Goal: Information Seeking & Learning: Learn about a topic

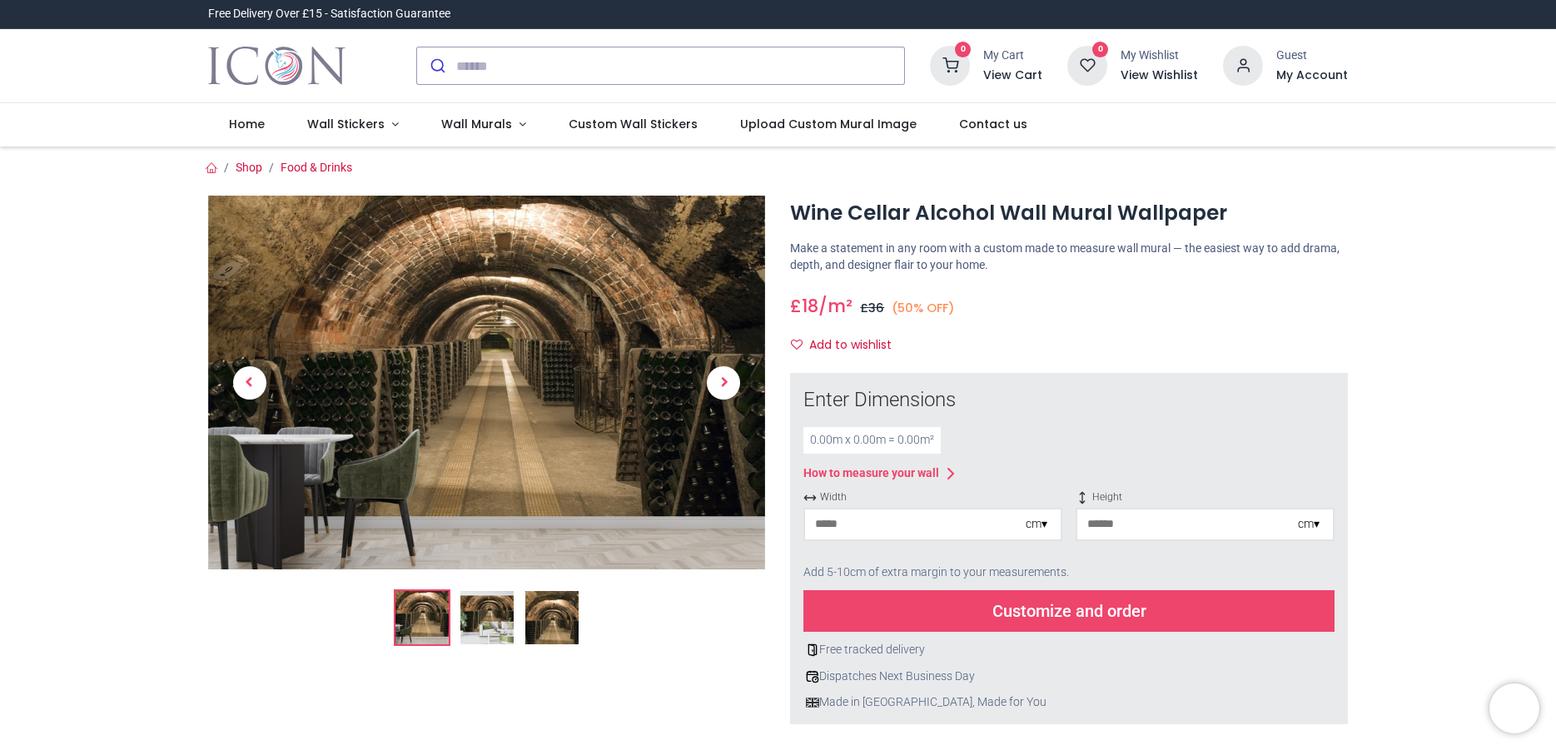
click at [490, 614] on img at bounding box center [486, 617] width 53 height 53
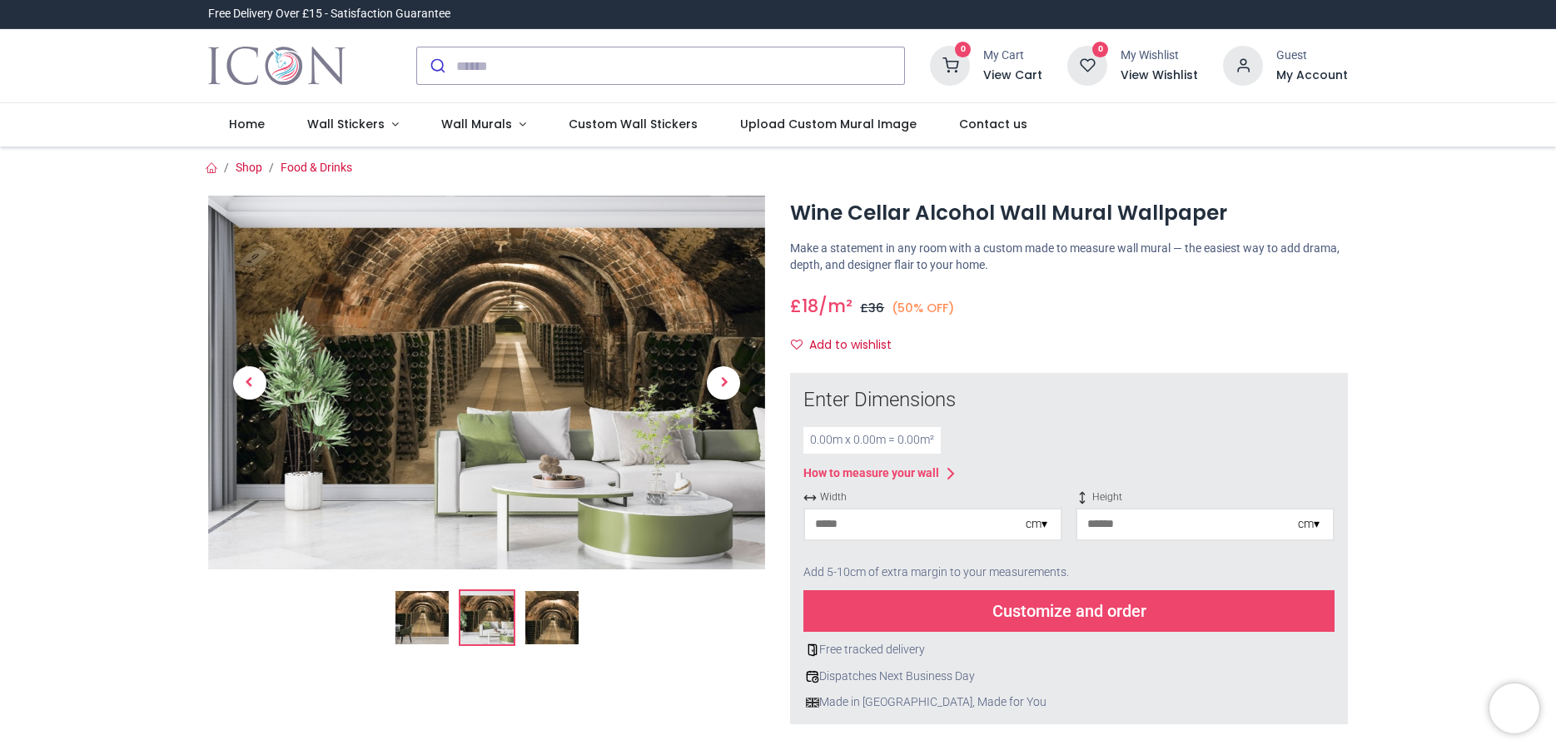
click at [545, 618] on img at bounding box center [551, 617] width 53 height 53
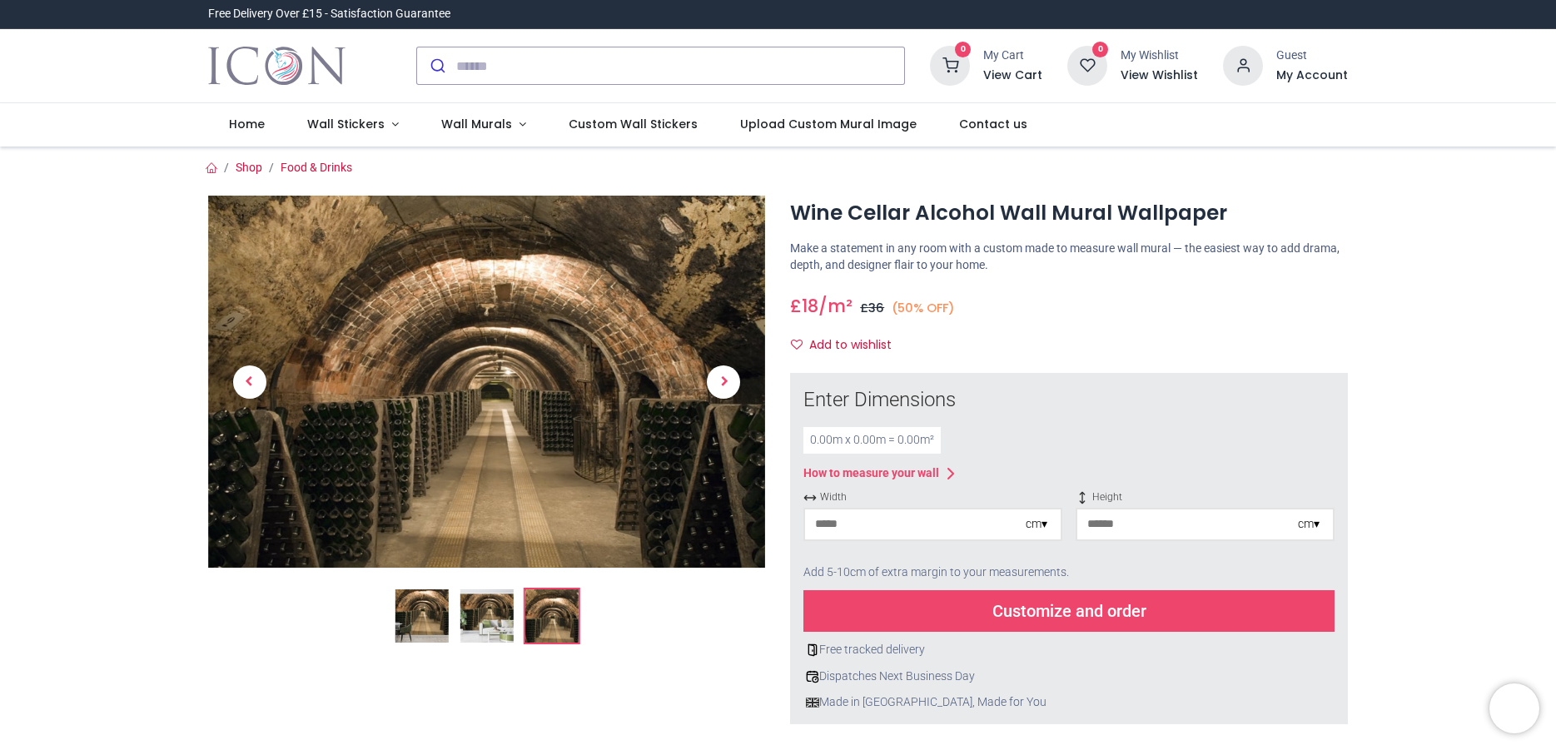
click at [410, 613] on img at bounding box center [421, 616] width 53 height 53
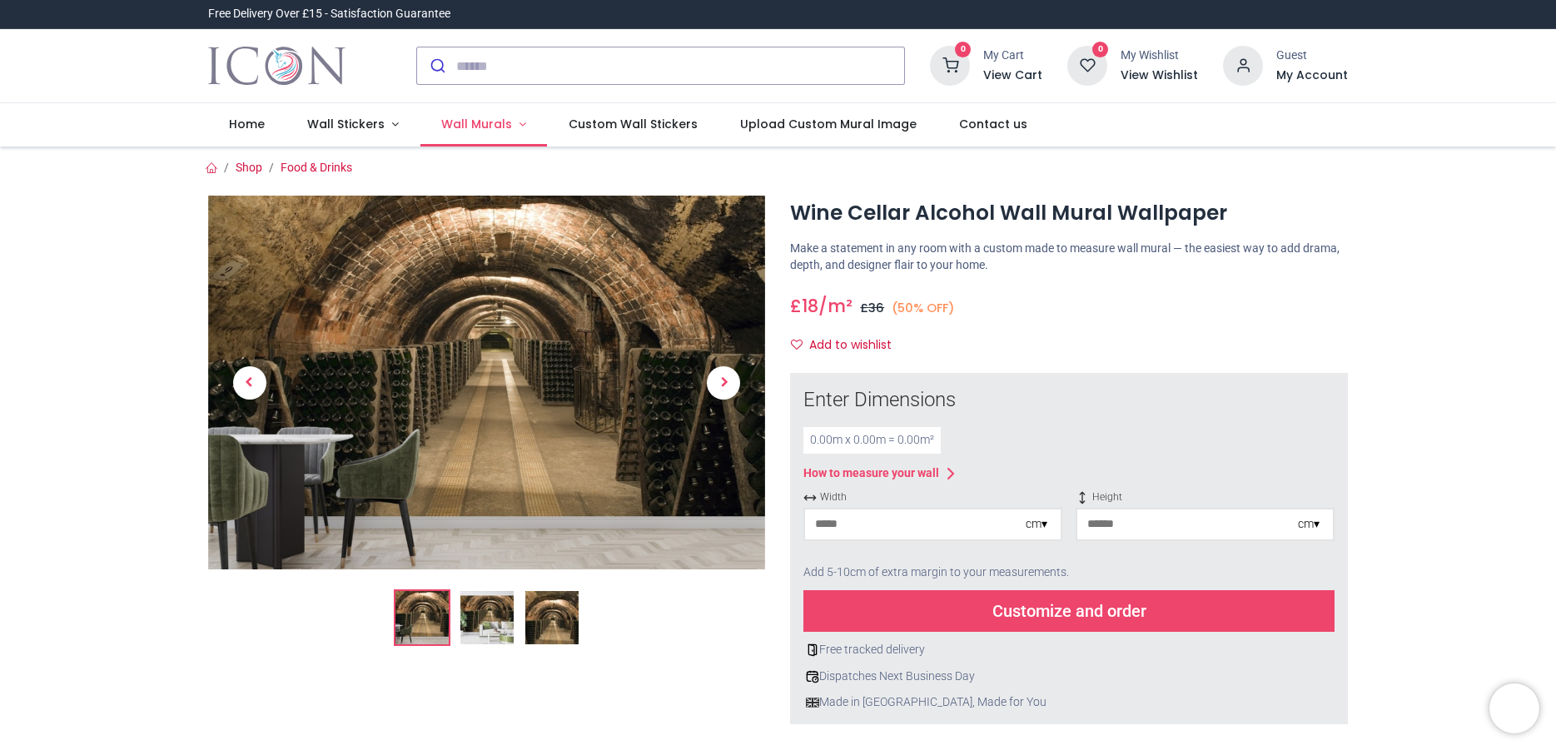
click at [475, 124] on span "Wall Murals" at bounding box center [476, 124] width 71 height 17
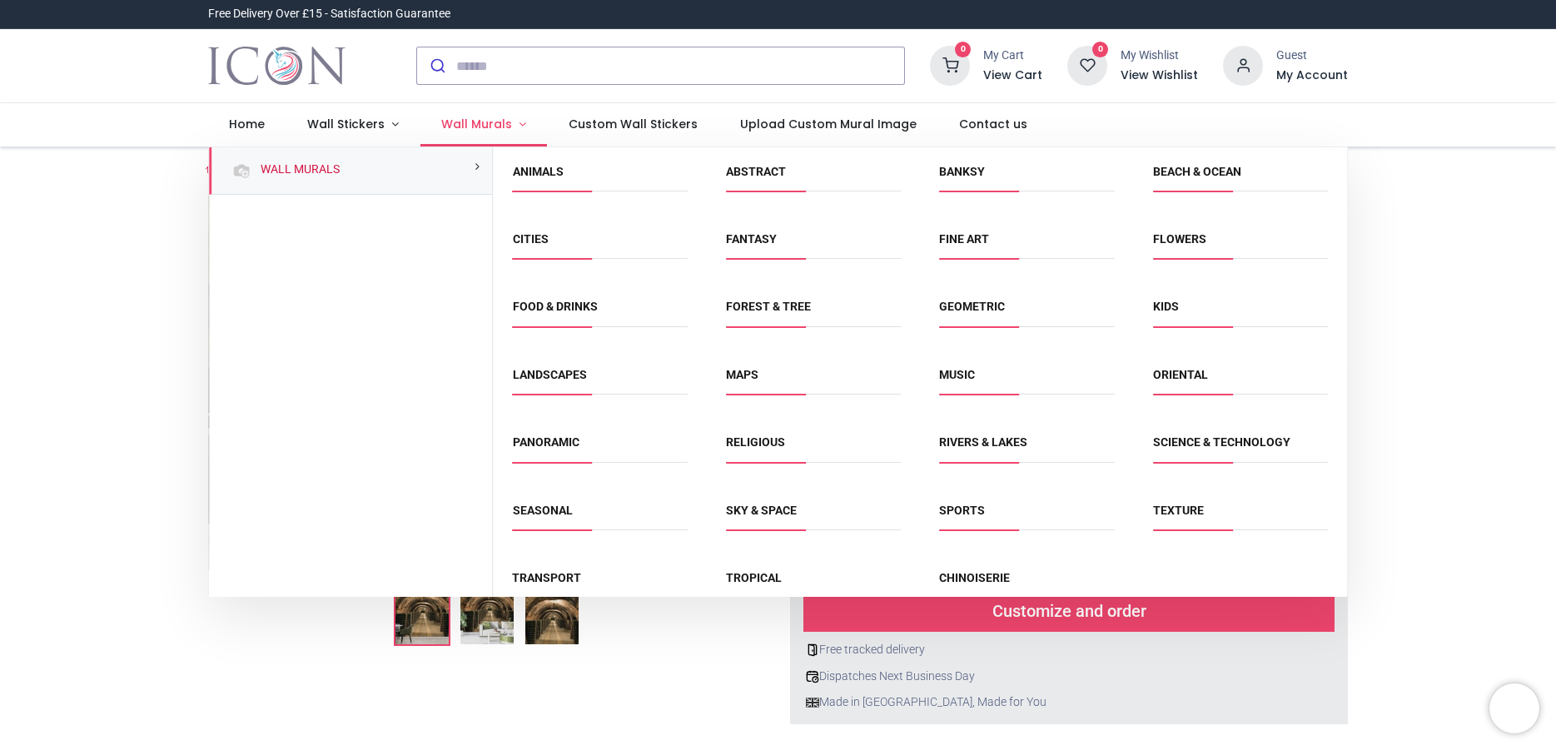
click at [475, 124] on span "Wall Murals" at bounding box center [476, 124] width 71 height 17
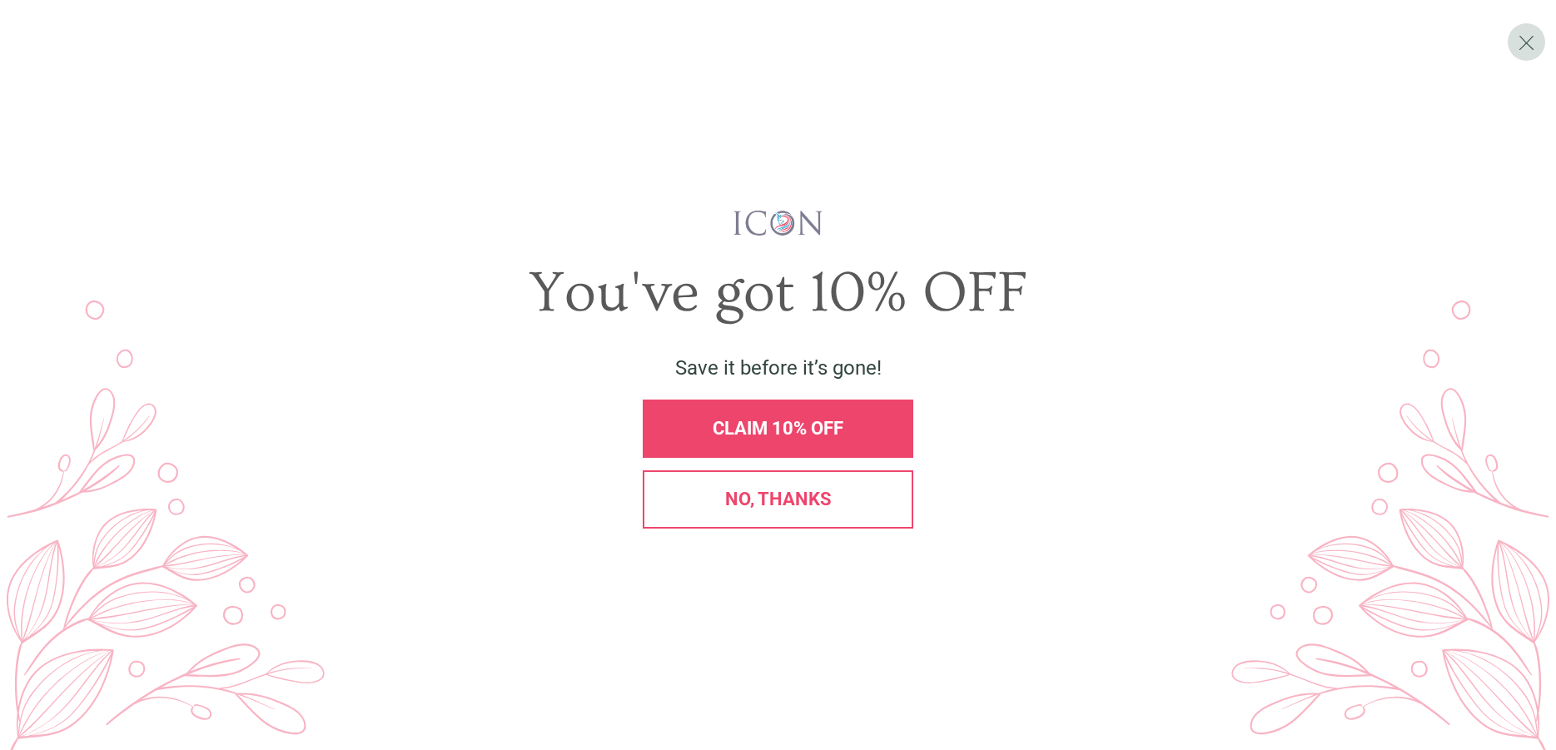
click at [439, 338] on div "You've got 10% OFF Save it before it’s gone! CLAIM 10% OFF No, thanks" at bounding box center [778, 375] width 1498 height 332
click at [1523, 42] on span "X" at bounding box center [1526, 42] width 17 height 25
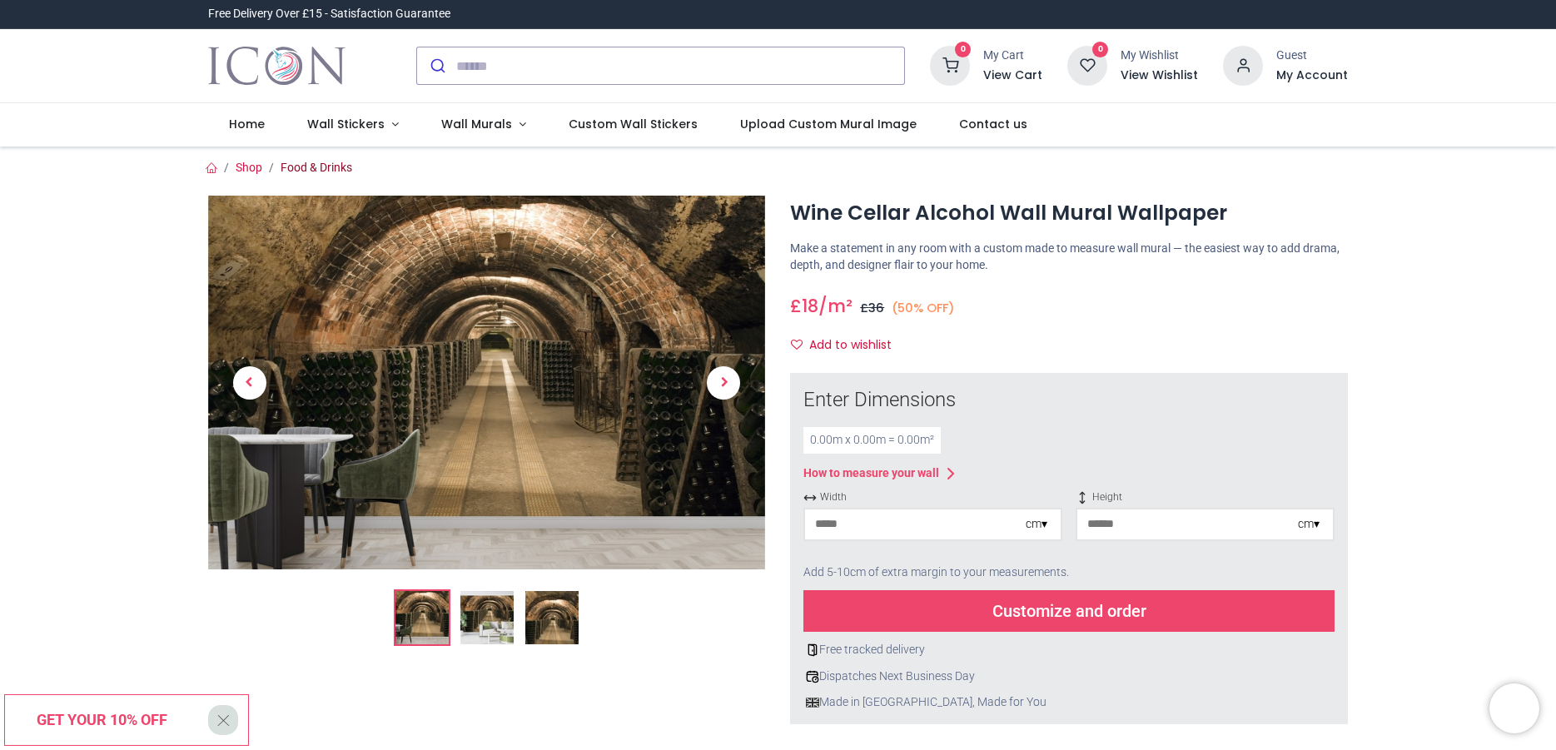
click at [310, 163] on link "Food & Drinks" at bounding box center [317, 167] width 72 height 13
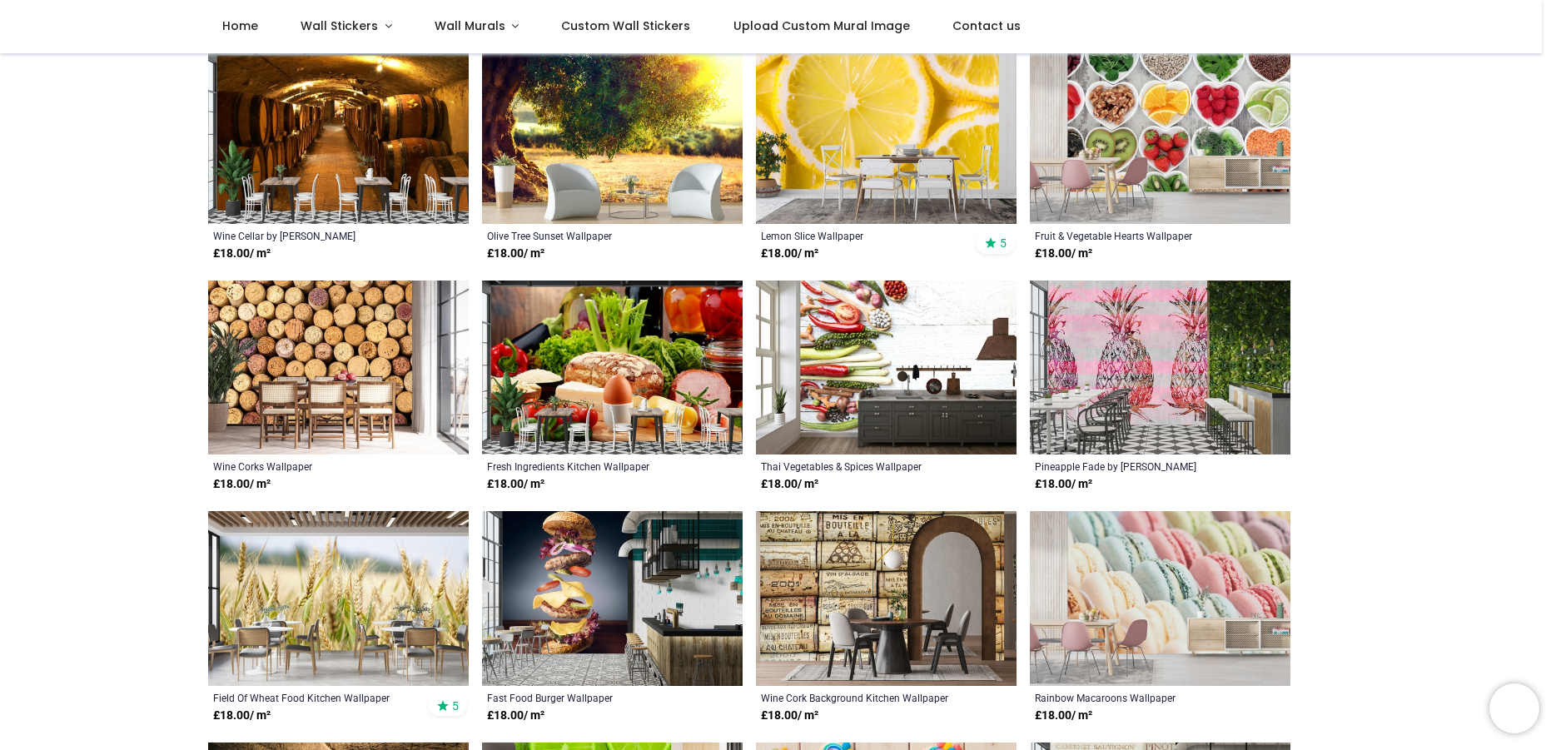
scroll to position [633, 0]
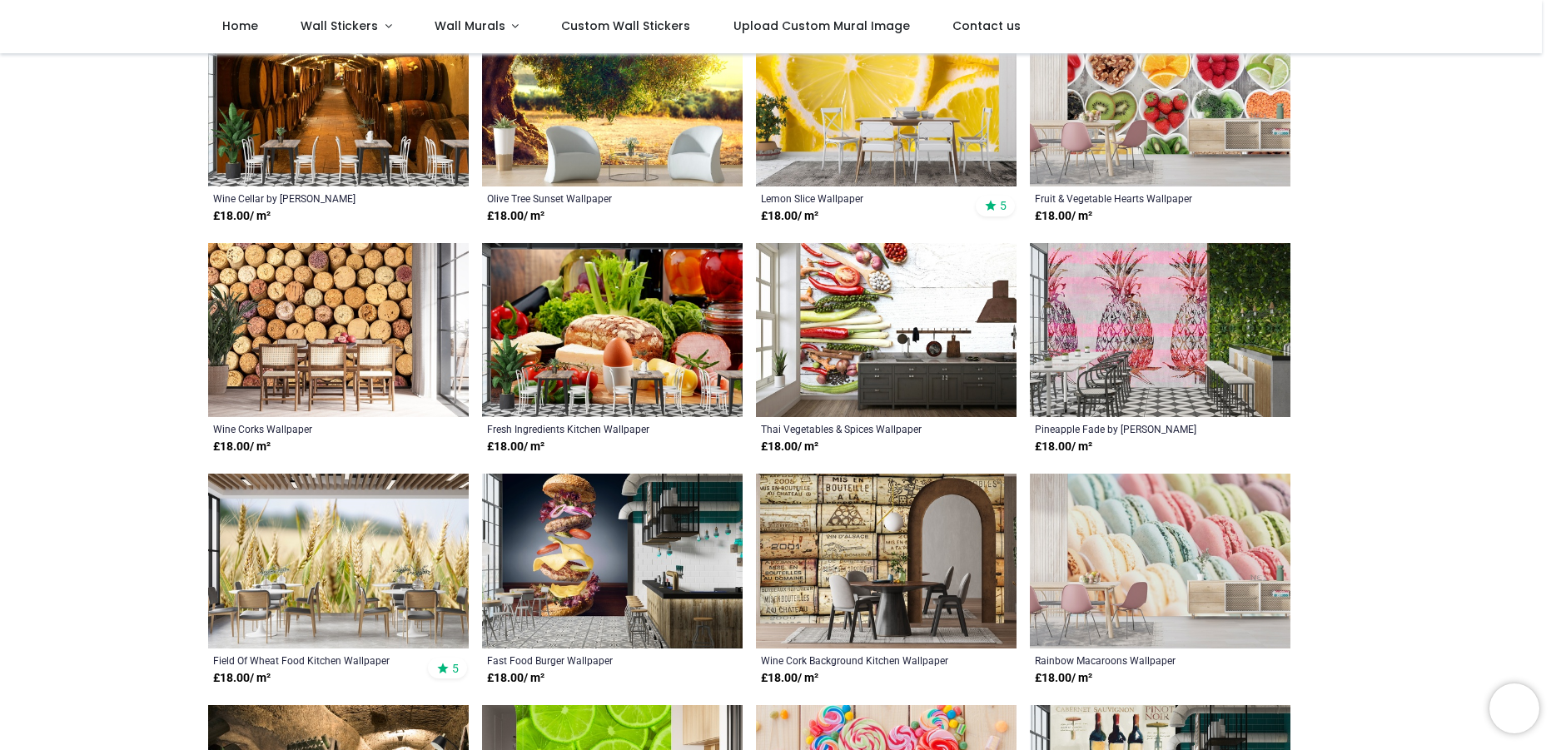
click at [341, 165] on img at bounding box center [338, 99] width 261 height 175
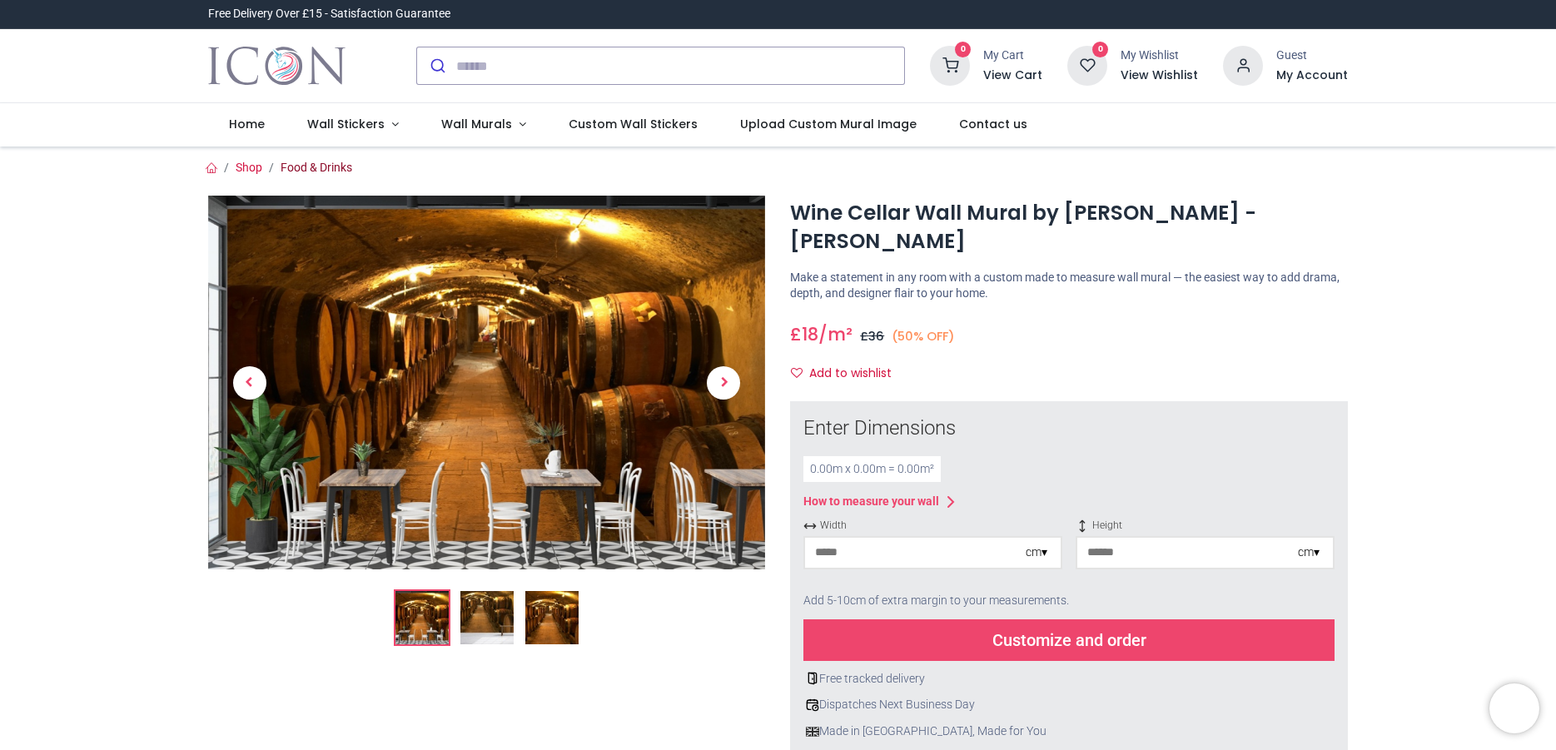
click at [321, 167] on link "Food & Drinks" at bounding box center [317, 167] width 72 height 13
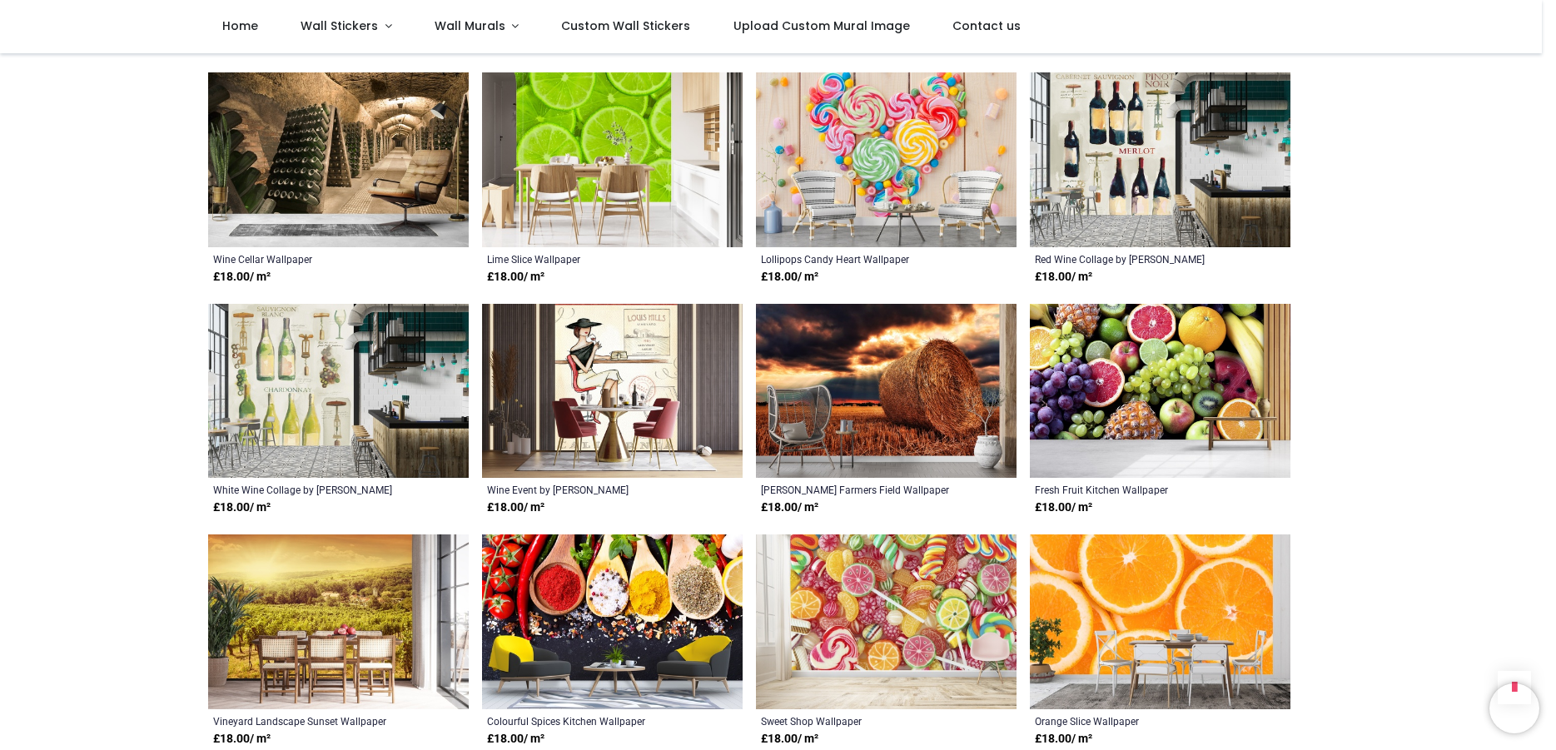
scroll to position [1898, 0]
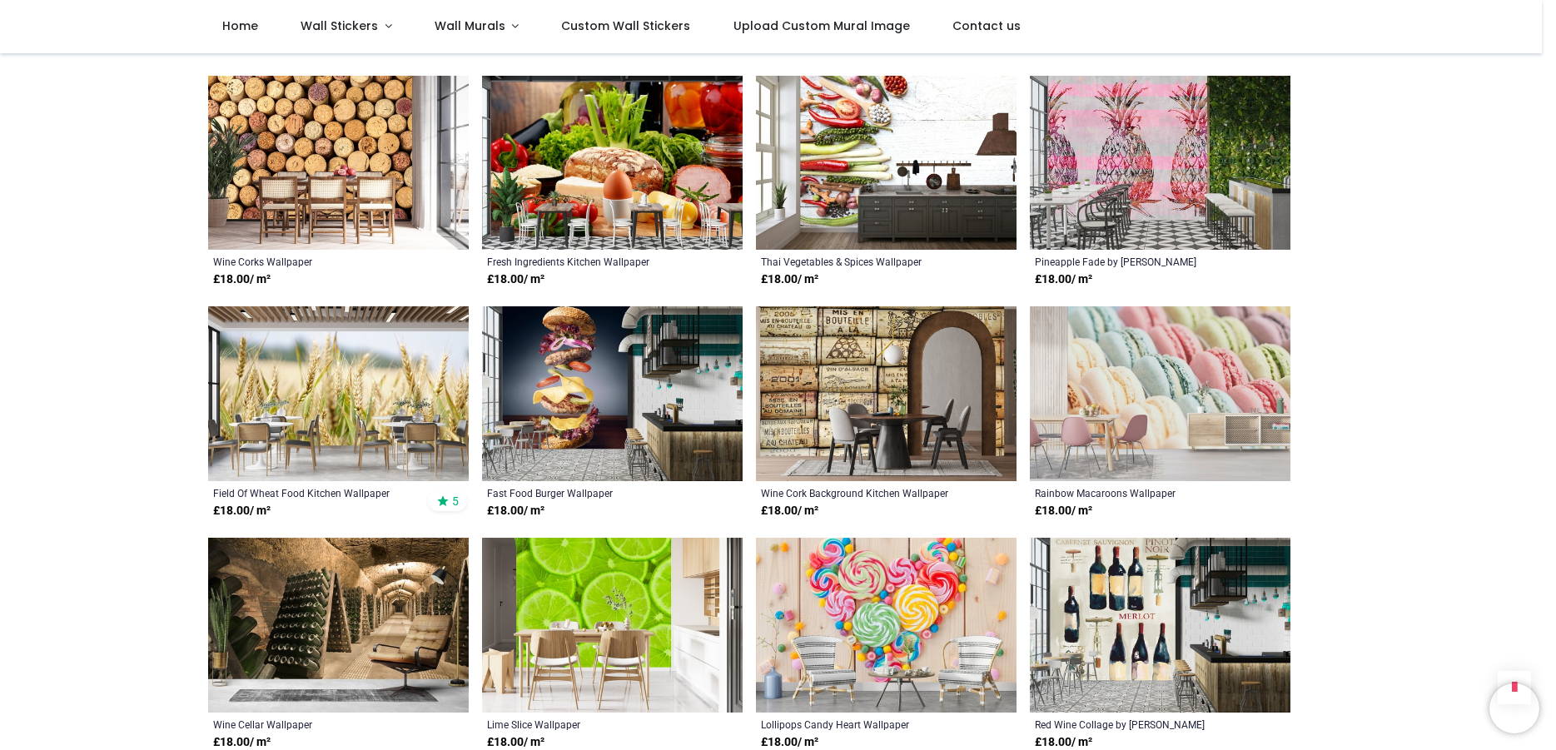
scroll to position [633, 0]
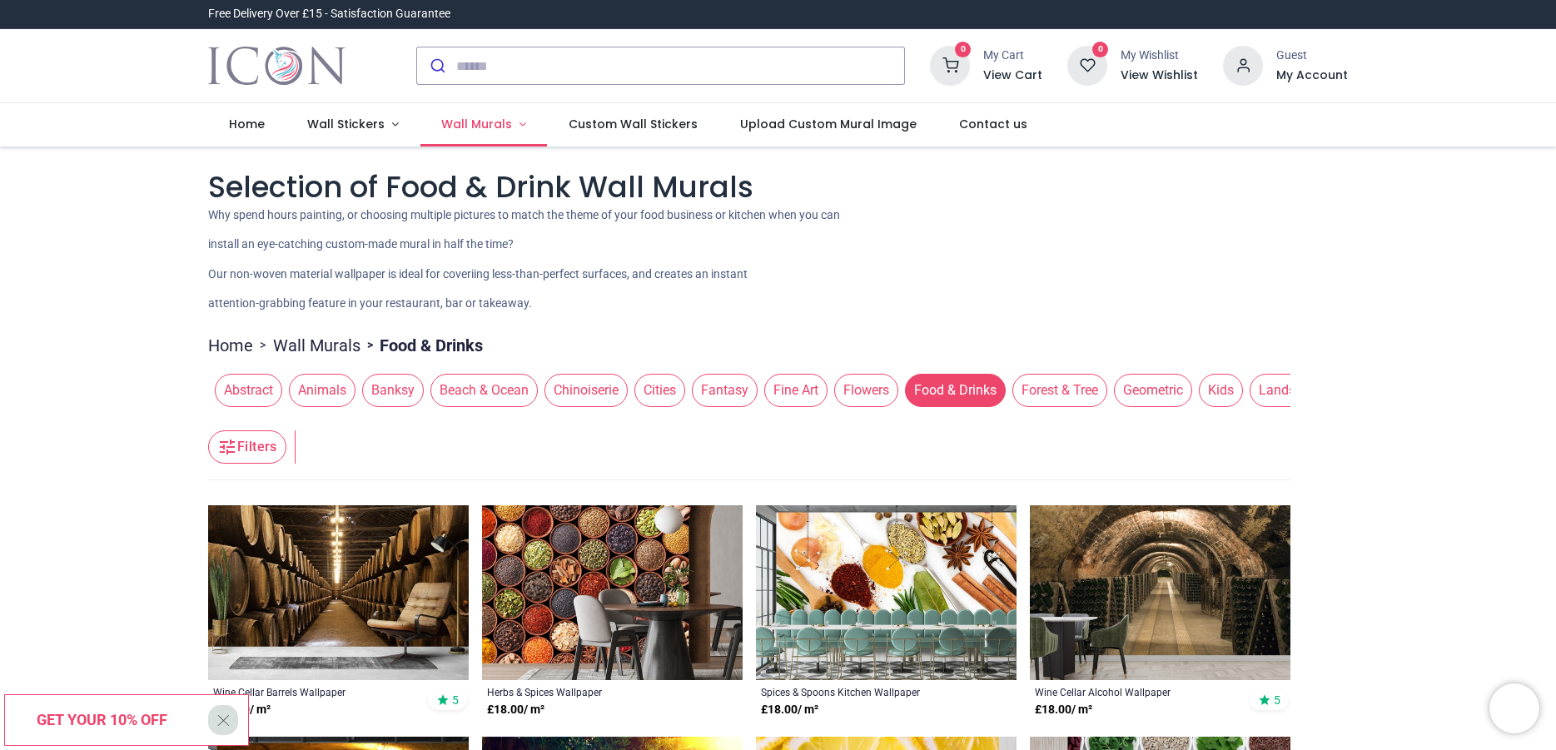
click at [500, 127] on span "Wall Murals" at bounding box center [478, 124] width 74 height 17
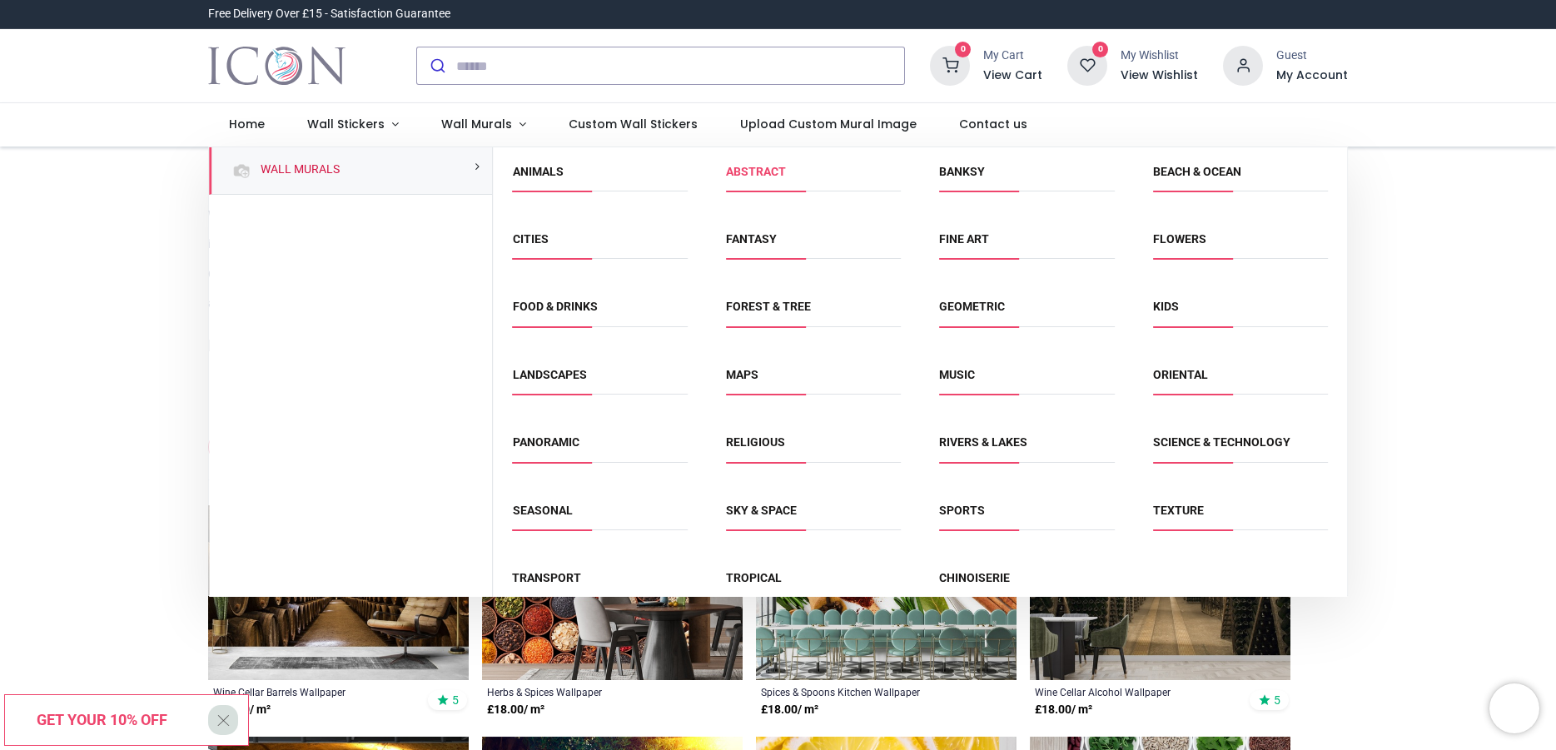
click at [745, 174] on link "Abstract" at bounding box center [756, 171] width 60 height 13
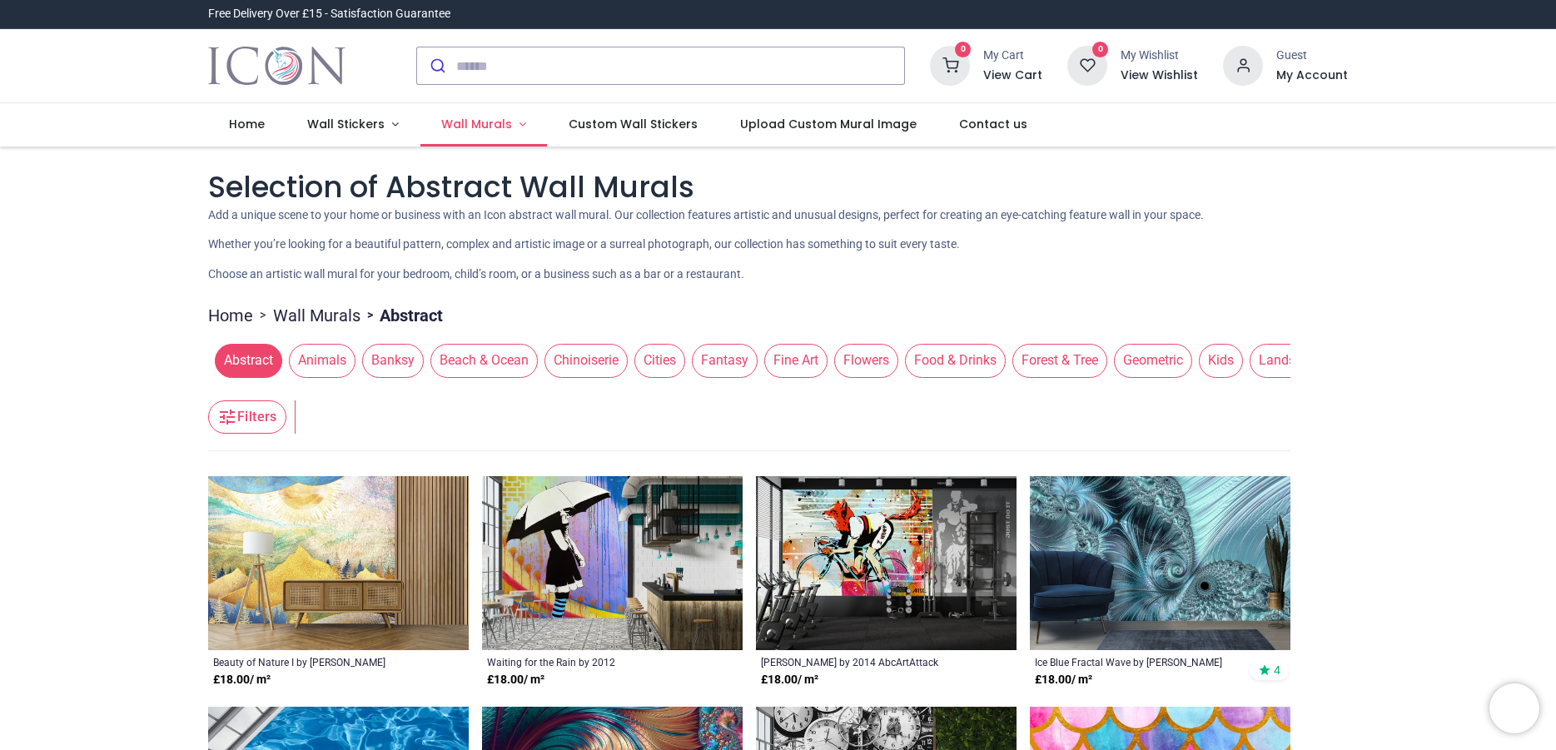
click at [474, 124] on span "Wall Murals" at bounding box center [476, 124] width 71 height 17
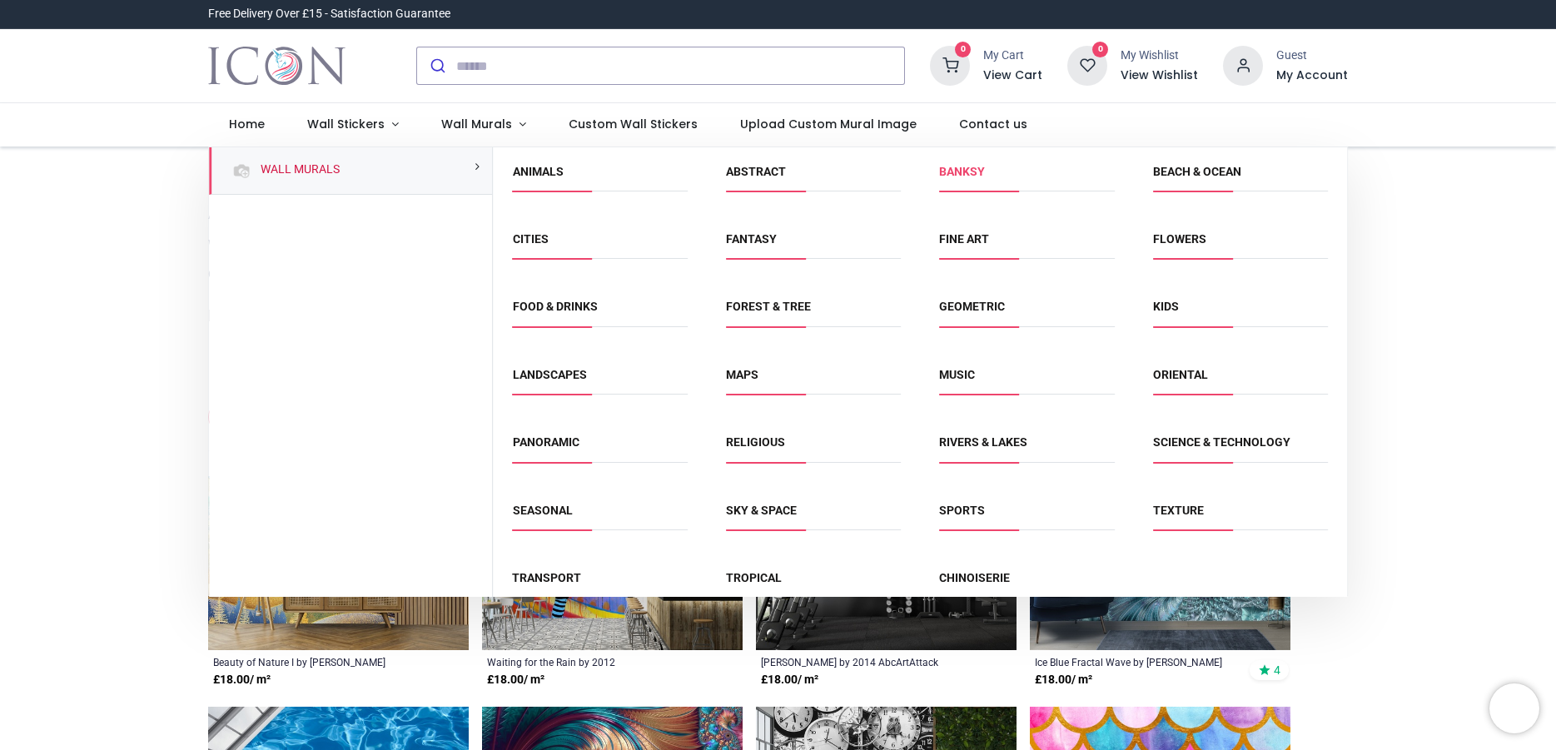
click at [945, 178] on link "Banksy" at bounding box center [962, 171] width 46 height 13
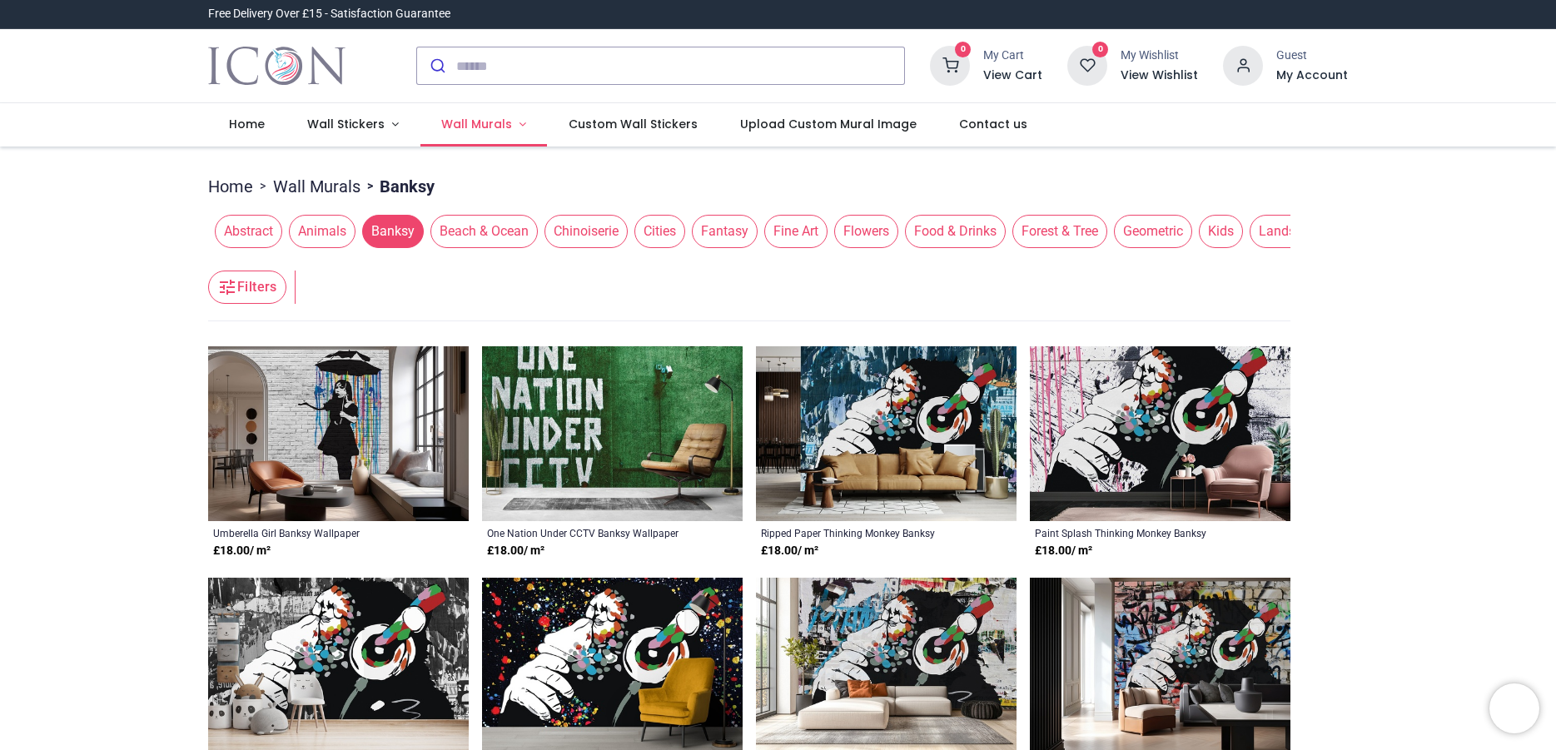
click at [494, 128] on span "Wall Murals" at bounding box center [476, 124] width 71 height 17
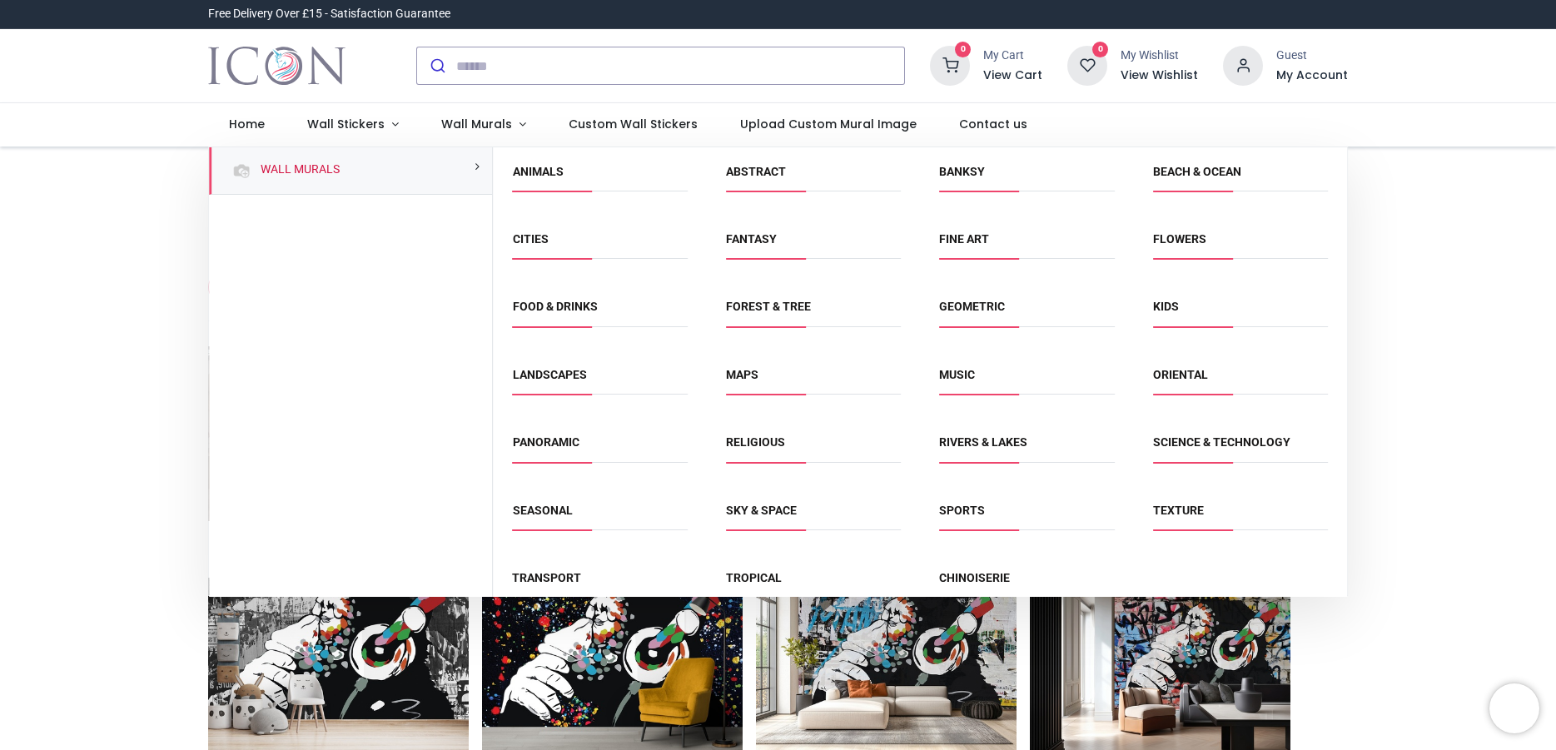
click at [750, 381] on span "Maps" at bounding box center [813, 380] width 175 height 27
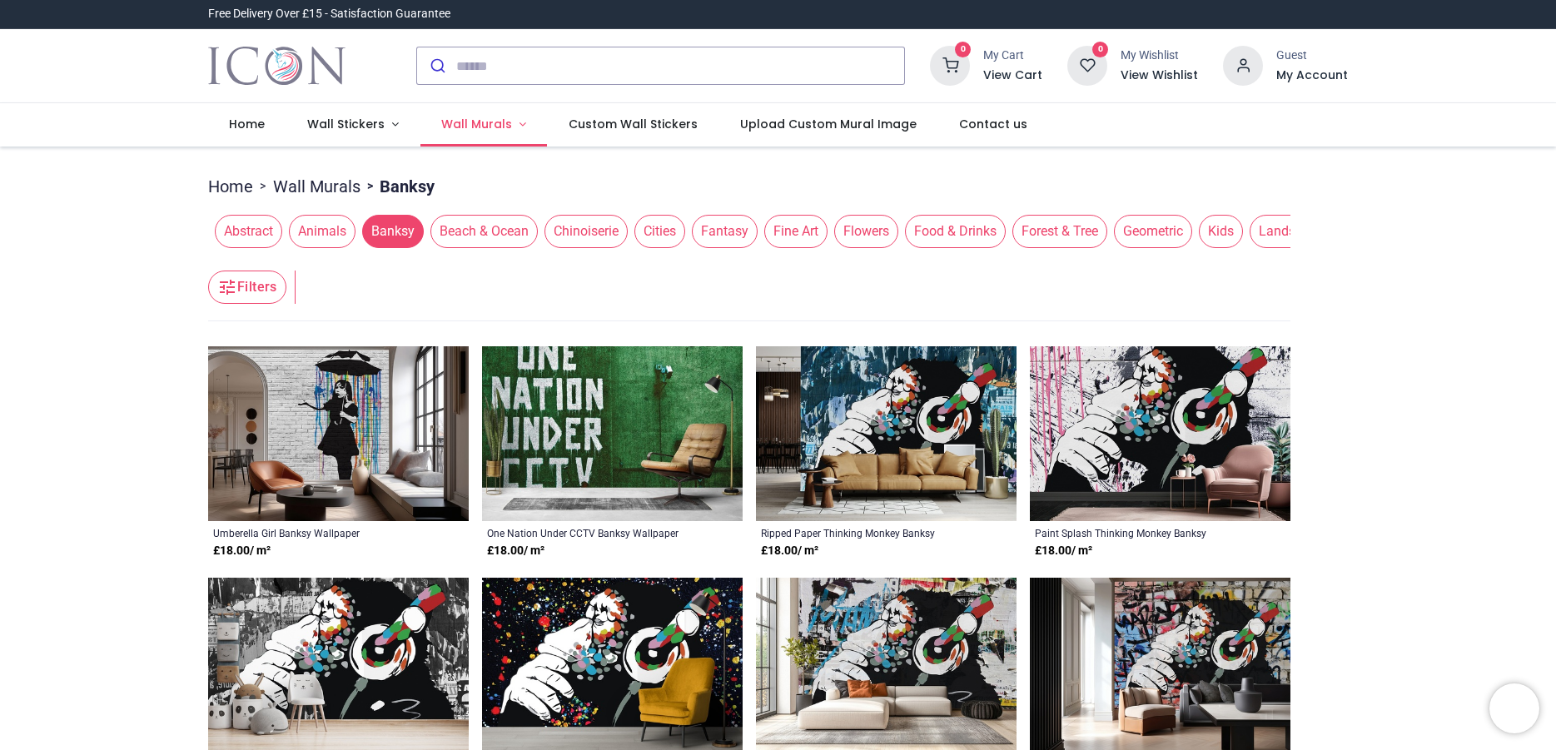
click at [485, 123] on span "Wall Murals" at bounding box center [476, 124] width 71 height 17
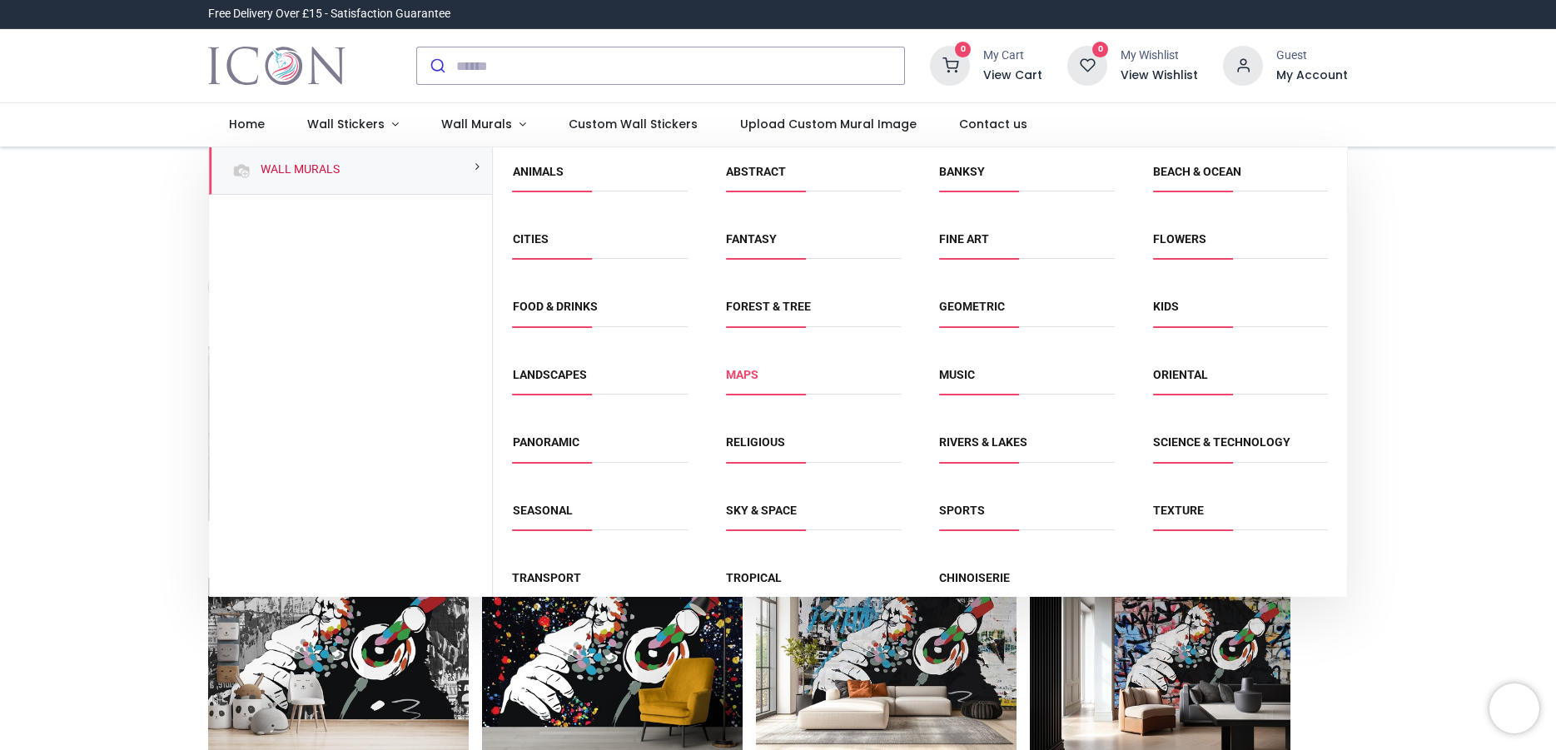
click at [738, 371] on link "Maps" at bounding box center [742, 374] width 32 height 13
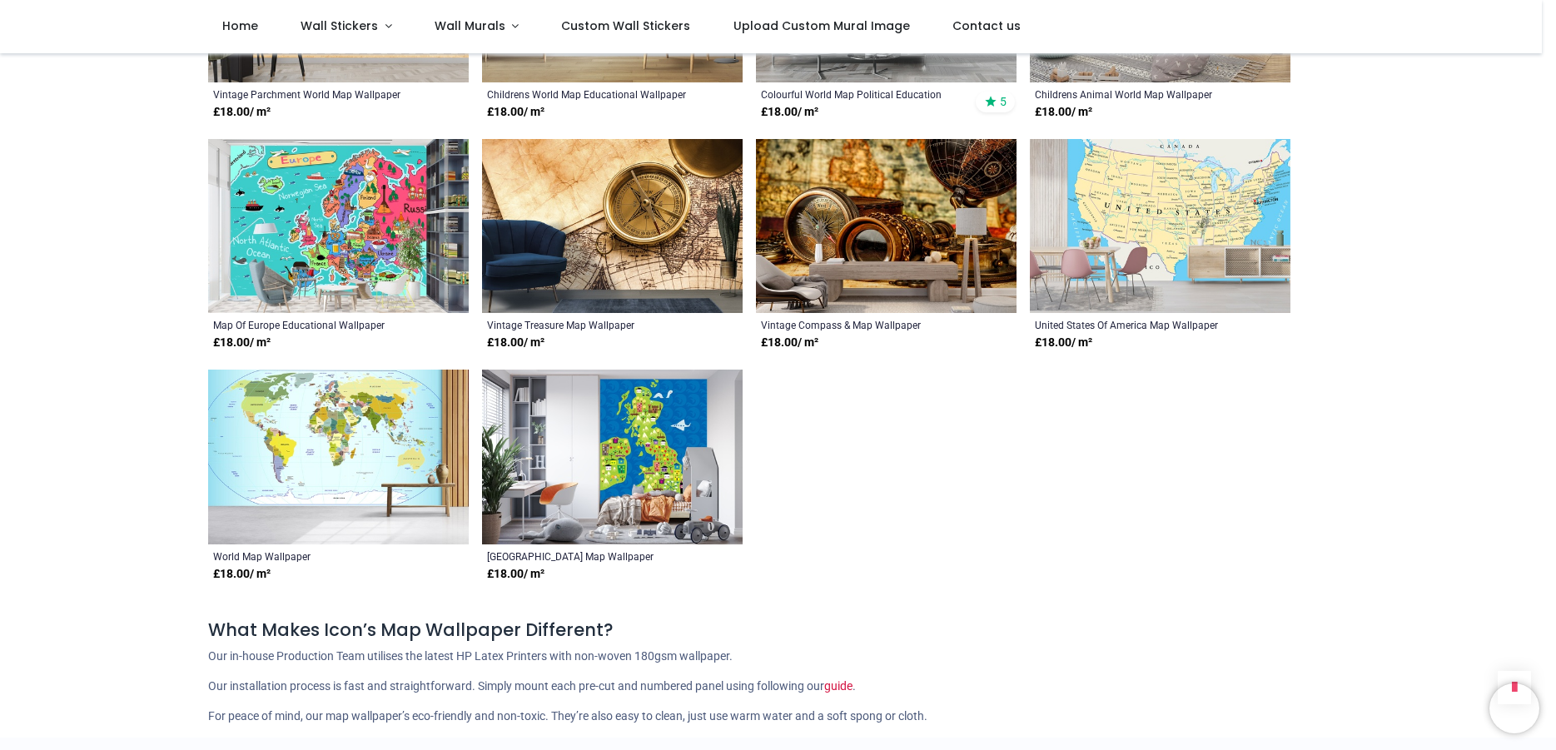
scroll to position [949, 0]
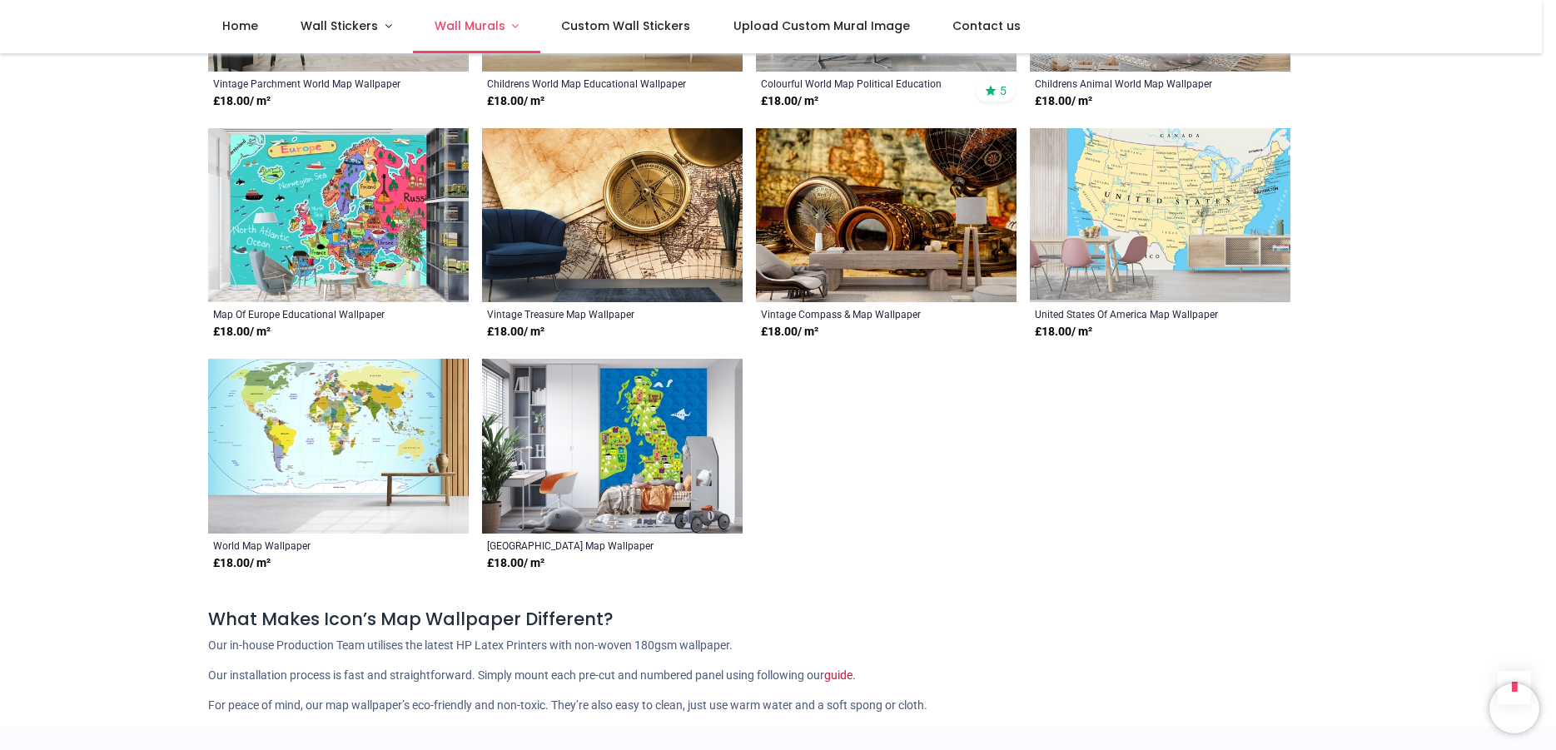
click at [493, 30] on span "Wall Murals" at bounding box center [470, 25] width 71 height 17
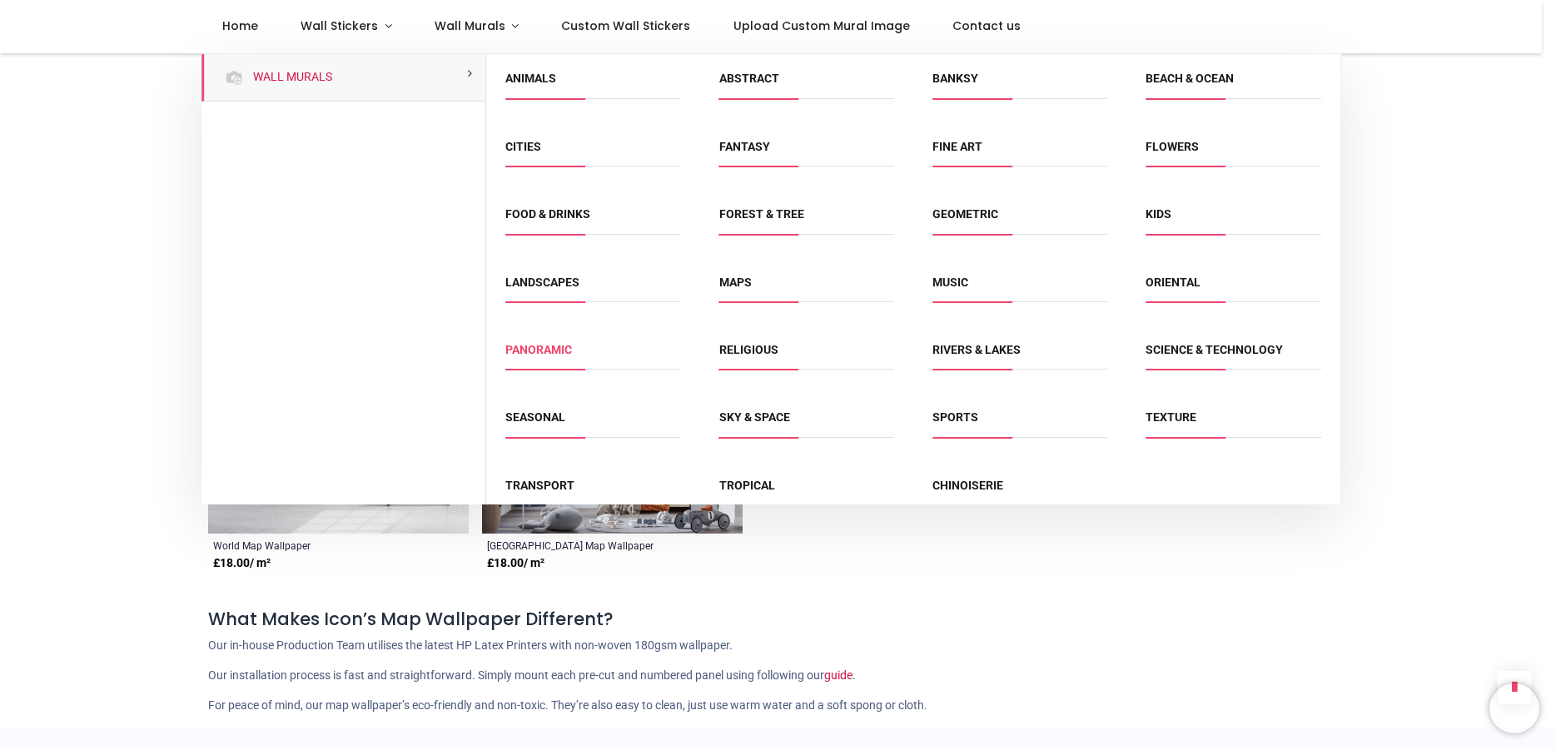
click at [560, 356] on link "Panoramic" at bounding box center [538, 349] width 67 height 13
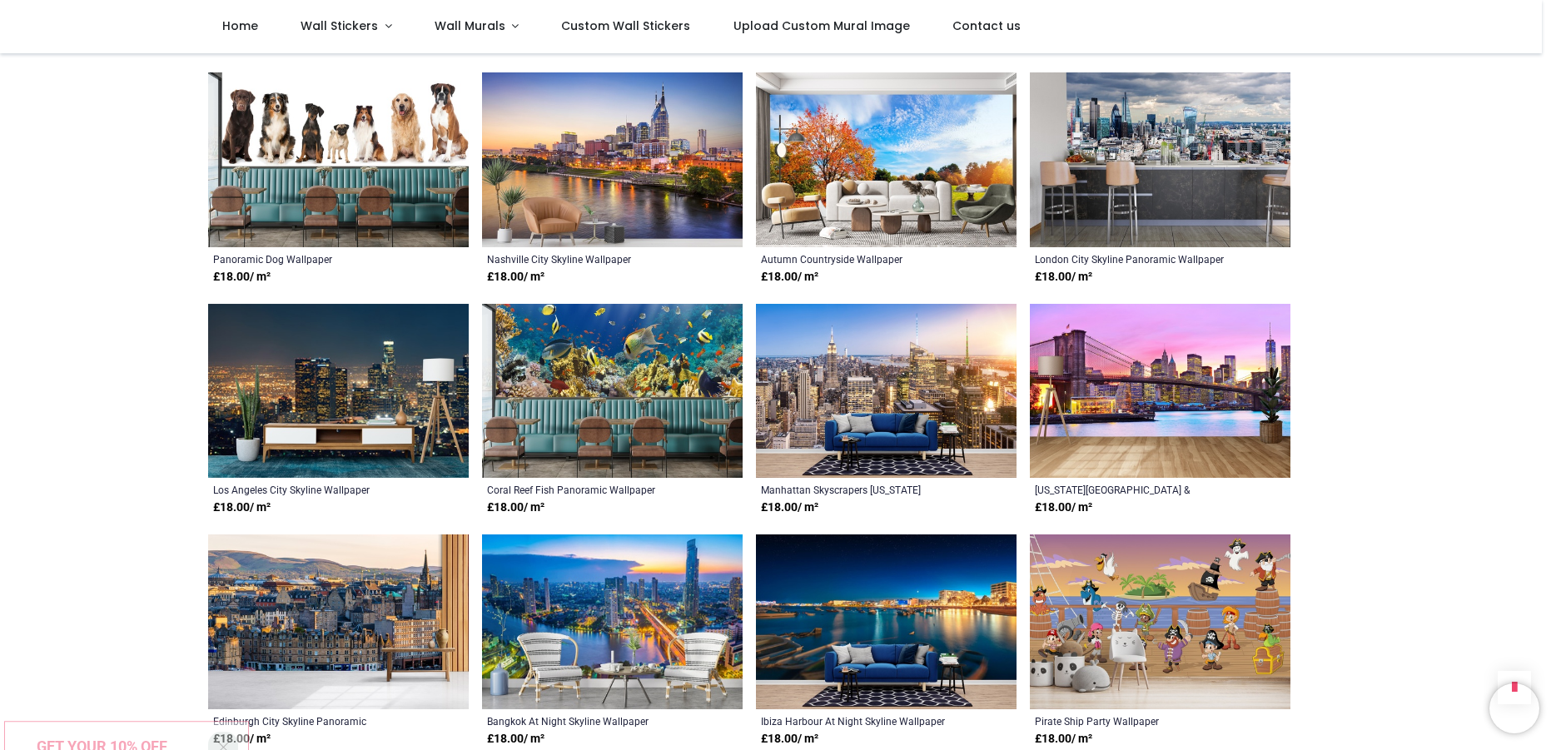
scroll to position [1582, 0]
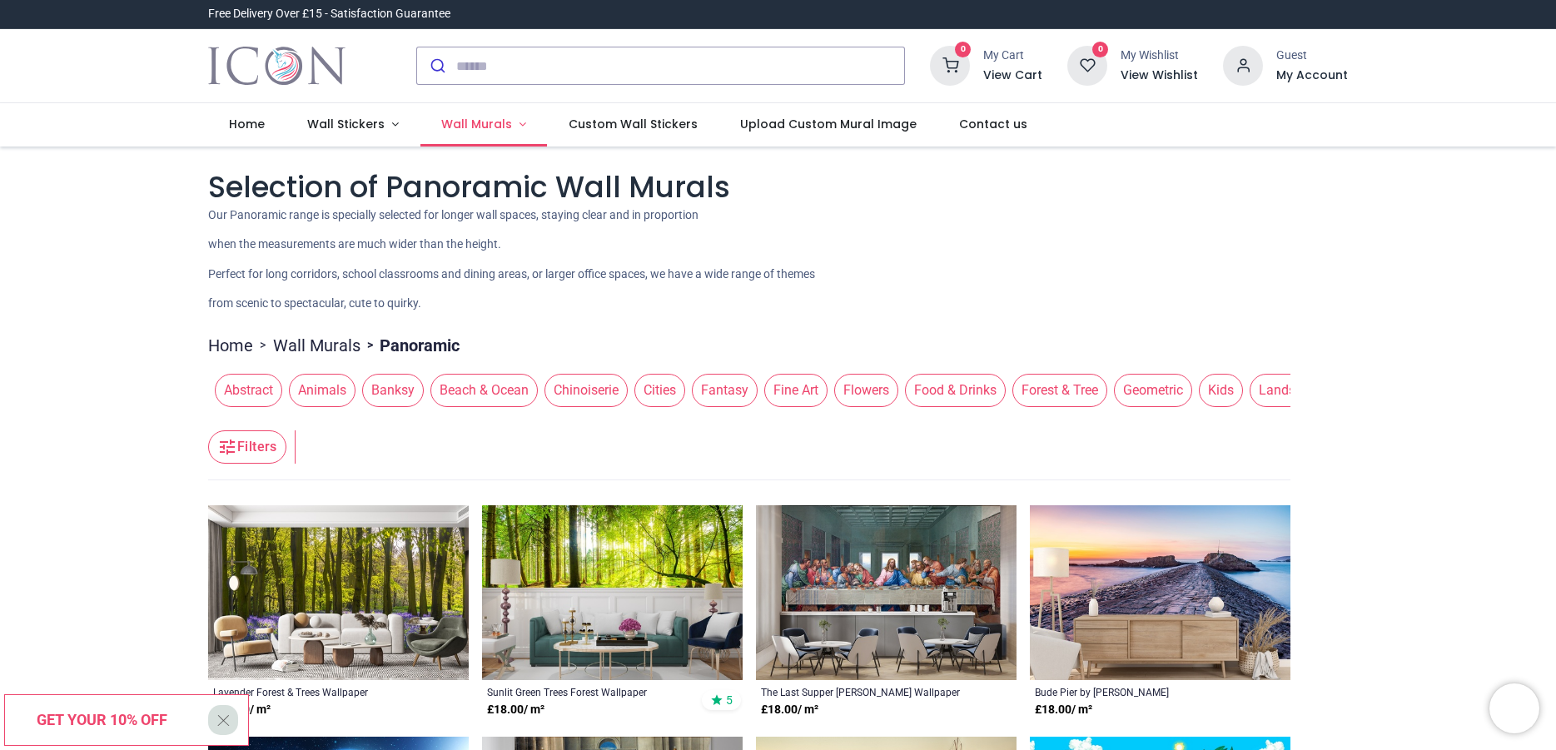
click at [482, 124] on span "Wall Murals" at bounding box center [476, 124] width 71 height 17
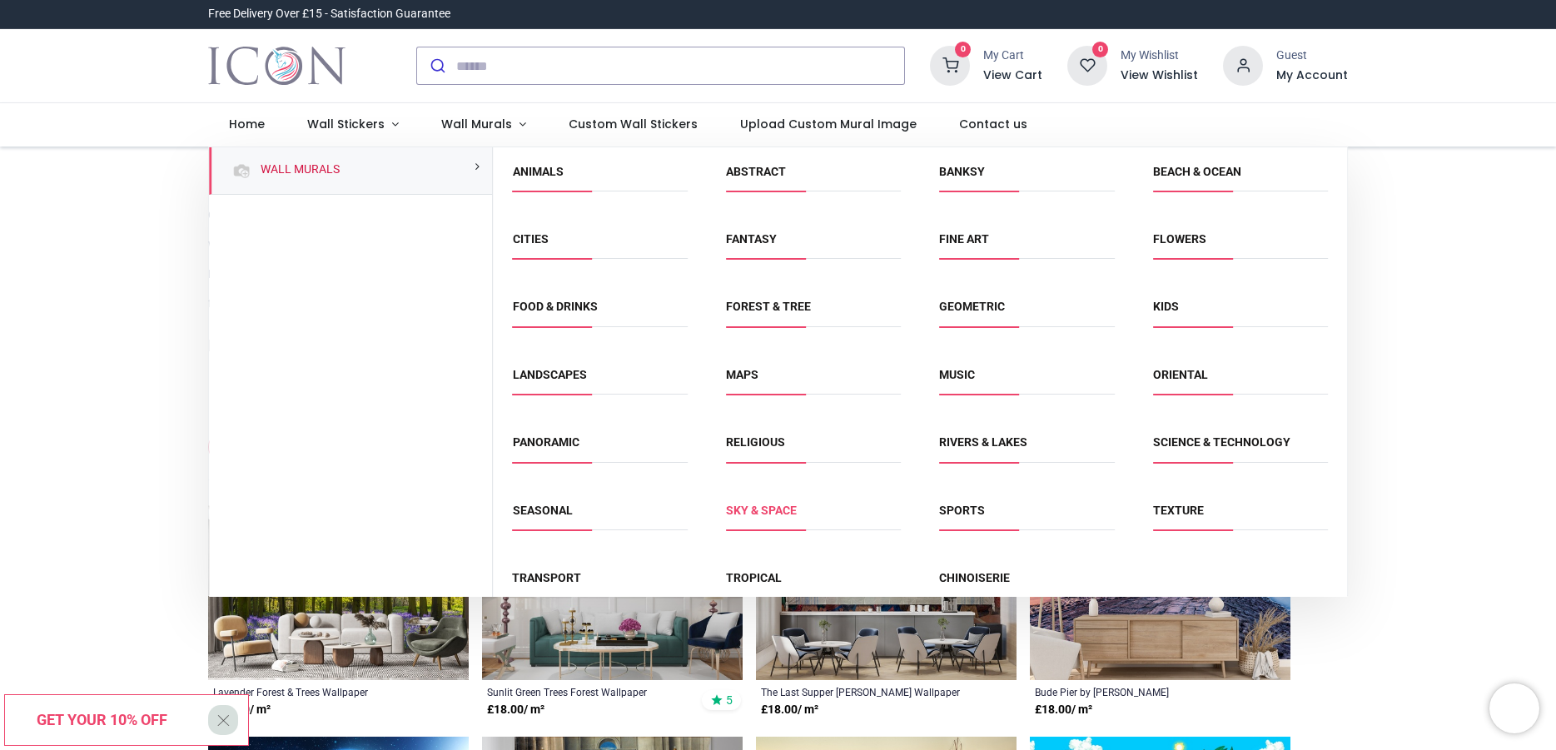
click at [764, 509] on link "Sky & Space" at bounding box center [761, 510] width 71 height 13
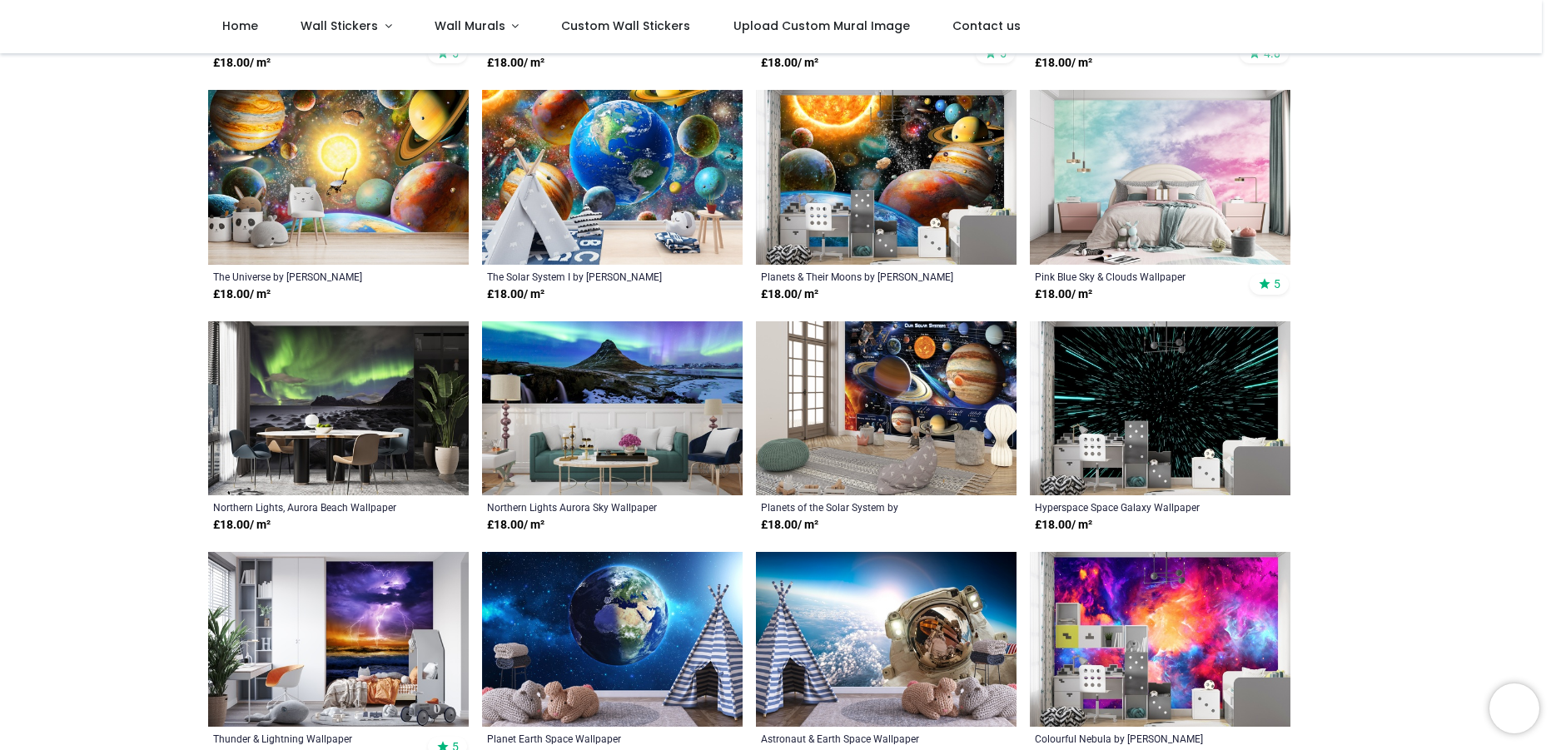
scroll to position [949, 0]
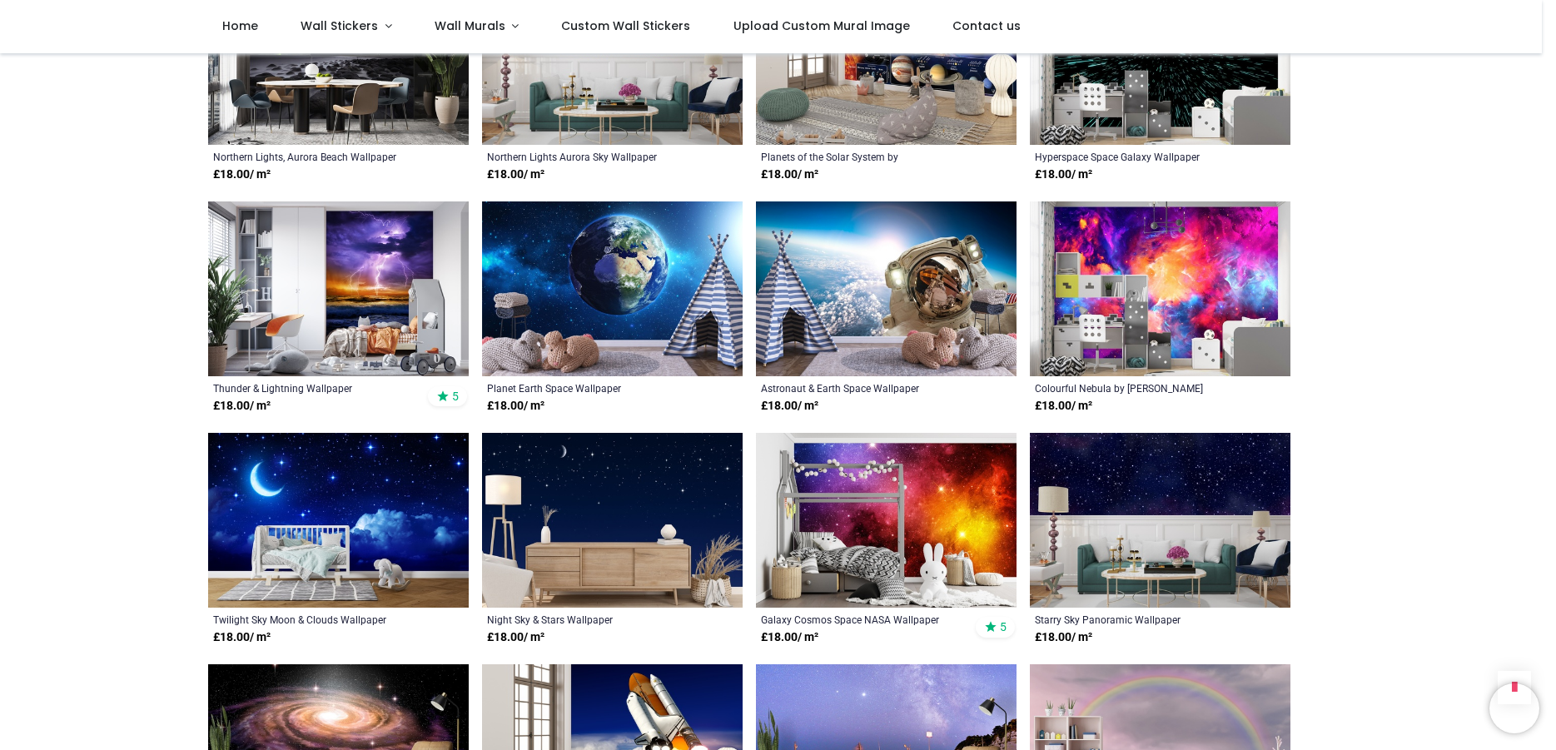
scroll to position [1582, 0]
